Goal: Task Accomplishment & Management: Complete application form

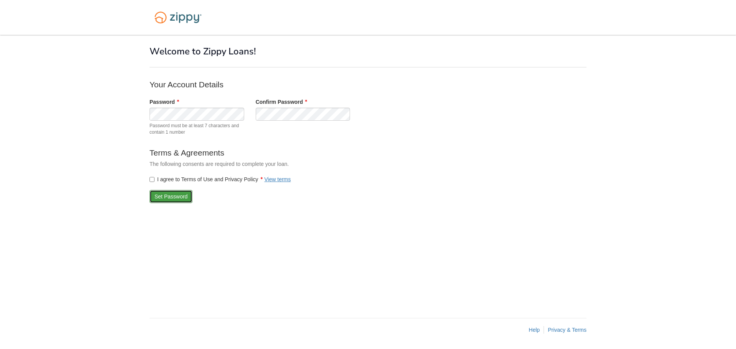
click at [161, 195] on button "Set Password" at bounding box center [170, 196] width 43 height 13
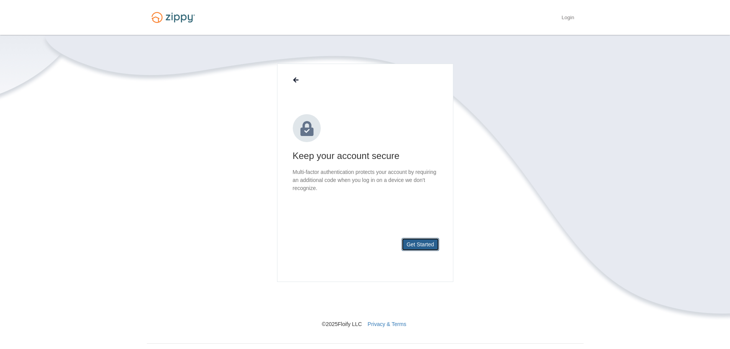
click at [413, 242] on button "Get Started" at bounding box center [421, 244] width 38 height 13
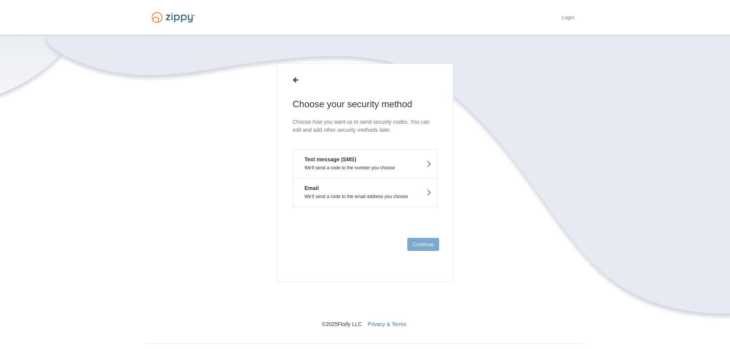
click at [382, 166] on p "We'll send a code to the number you choose" at bounding box center [365, 167] width 133 height 5
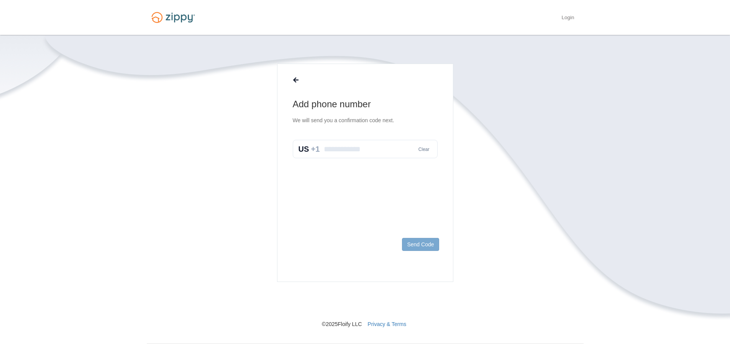
click at [370, 152] on input "text" at bounding box center [365, 149] width 145 height 18
